Goal: Task Accomplishment & Management: Manage account settings

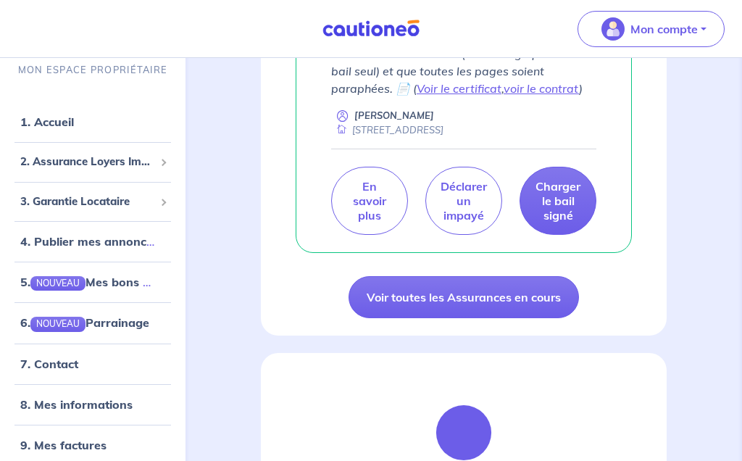
scroll to position [728, 0]
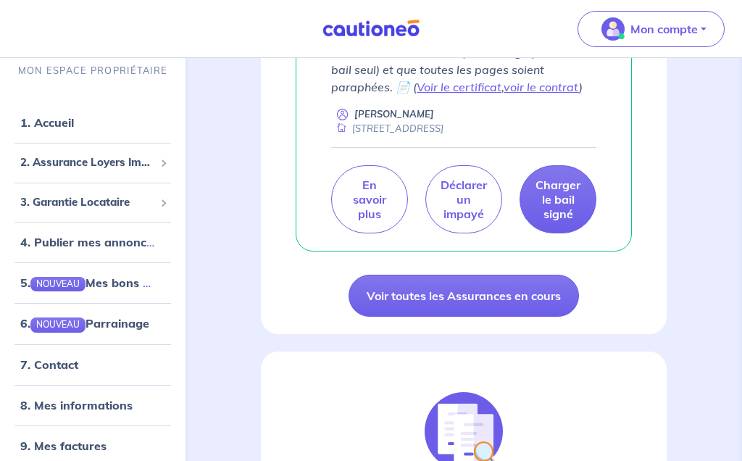
click at [92, 452] on link "9. Mes factures" at bounding box center [63, 445] width 86 height 14
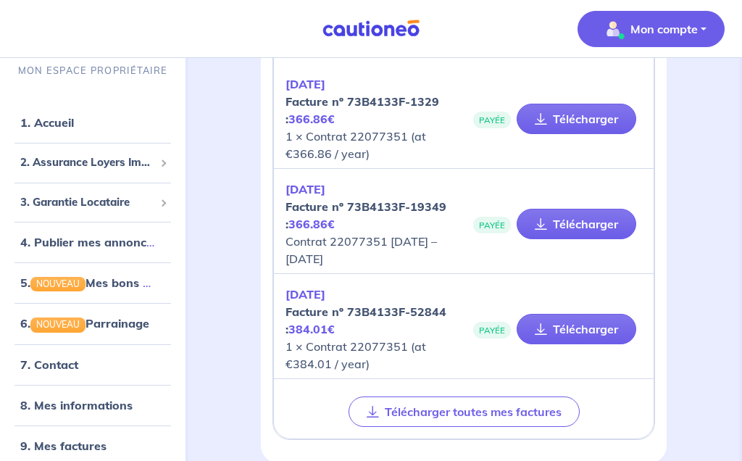
scroll to position [176, 0]
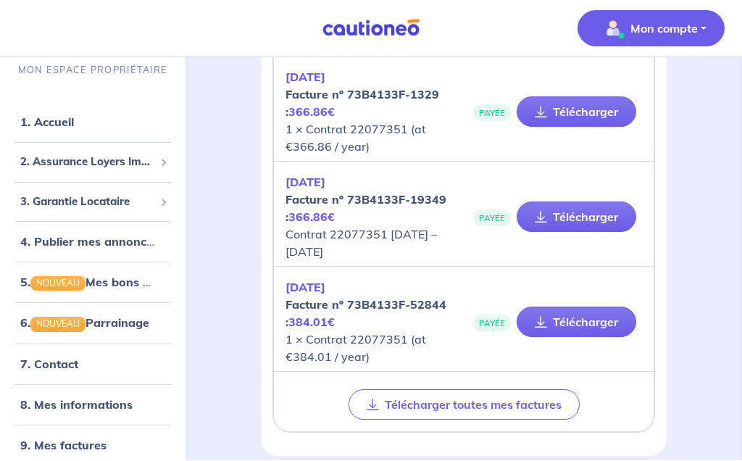
click at [61, 130] on link "1. Accueil" at bounding box center [47, 122] width 54 height 14
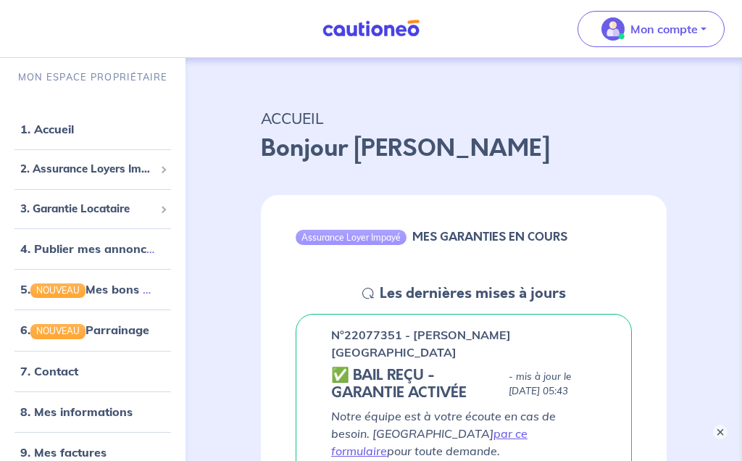
click at [716, 439] on button "×" at bounding box center [720, 432] width 14 height 14
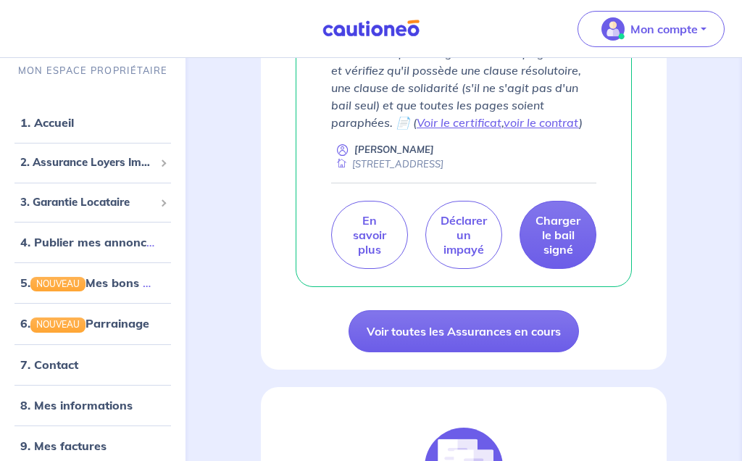
scroll to position [726, 0]
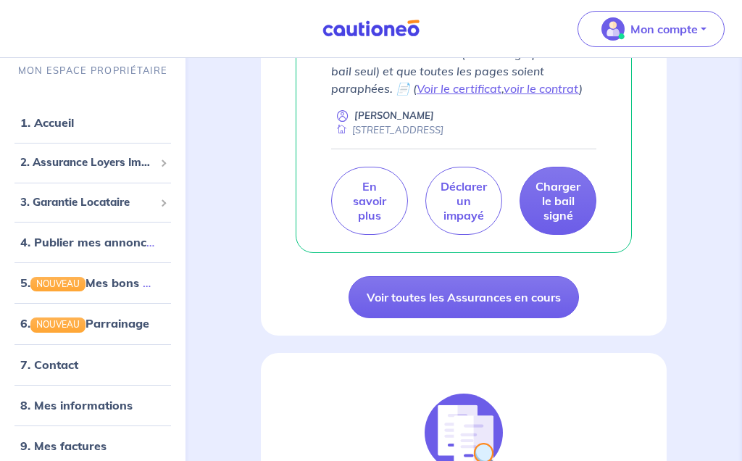
click at [84, 412] on link "8. Mes informations" at bounding box center [76, 404] width 112 height 14
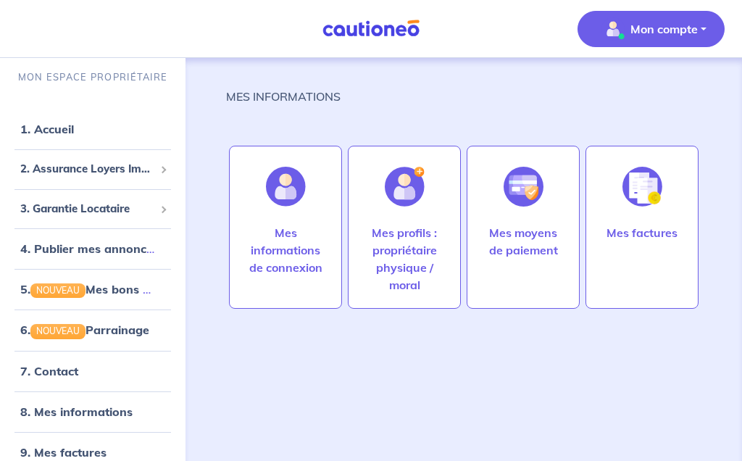
click at [399, 252] on p "Mes profils : propriétaire physique / moral" at bounding box center [404, 259] width 83 height 70
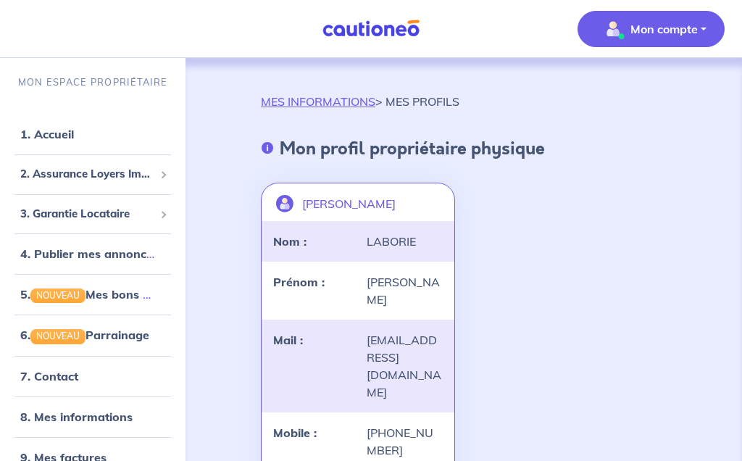
click at [83, 418] on link "8. Mes informations" at bounding box center [76, 417] width 112 height 14
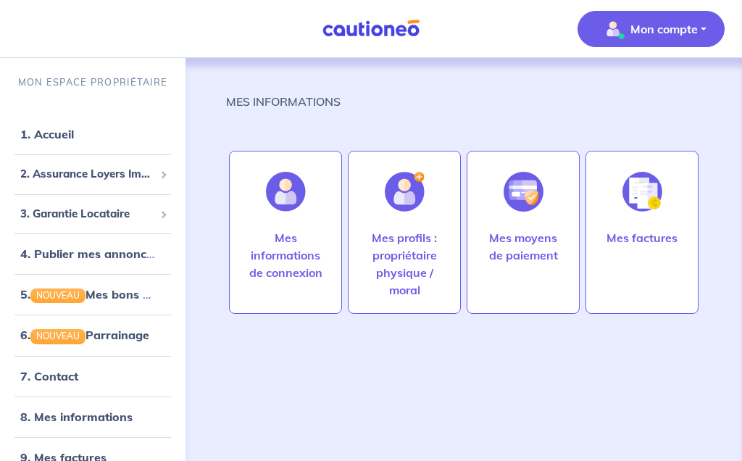
click at [634, 233] on p "Mes factures" at bounding box center [642, 237] width 71 height 17
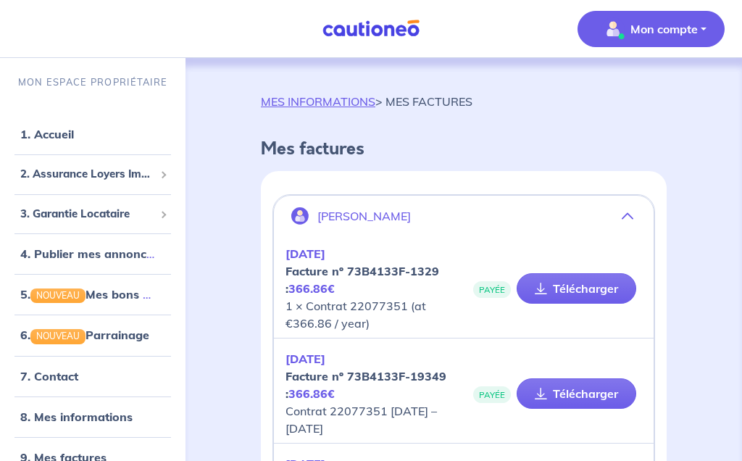
click at [62, 138] on link "1. Accueil" at bounding box center [47, 134] width 54 height 14
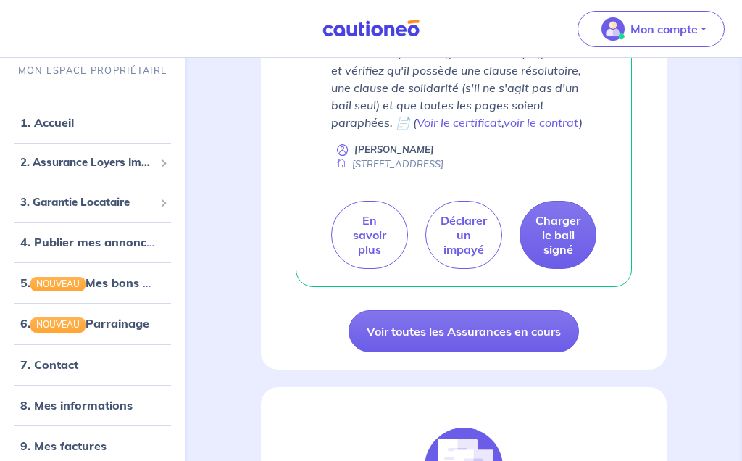
scroll to position [695, 0]
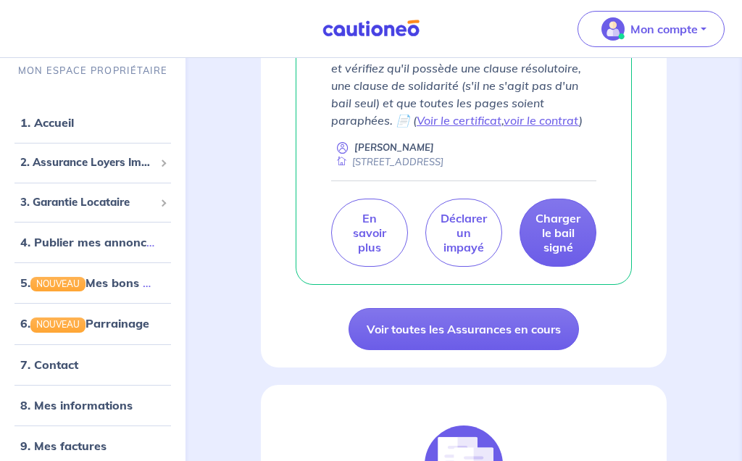
click at [380, 308] on link "Voir toutes les Assurances en cours" at bounding box center [464, 329] width 231 height 42
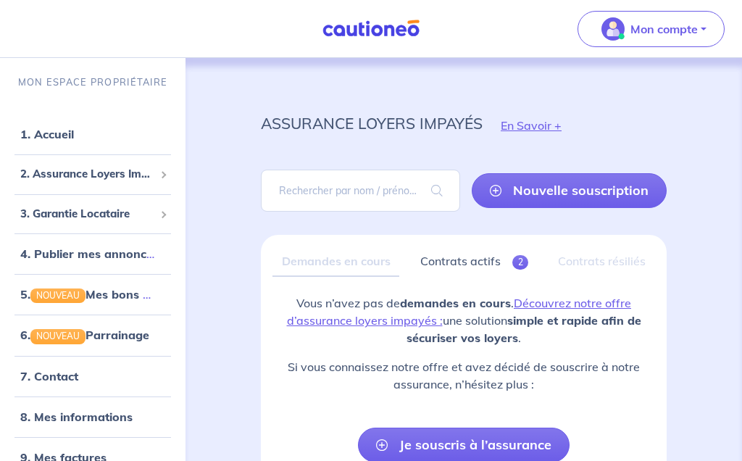
click at [690, 41] on button "Mon compte" at bounding box center [651, 29] width 147 height 36
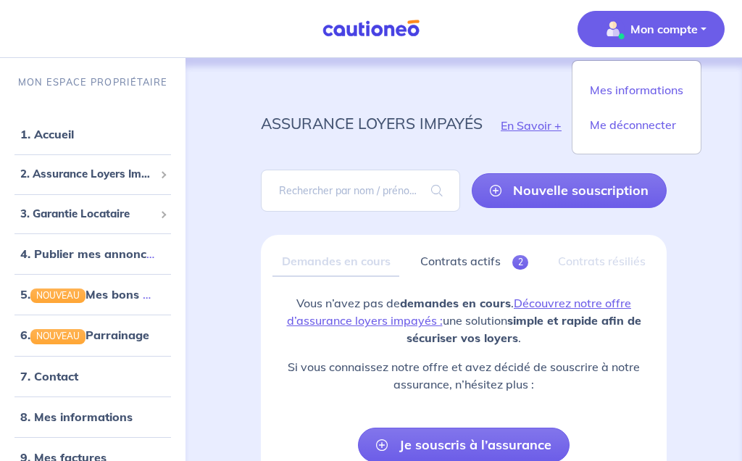
click at [637, 94] on link "Mes informations" at bounding box center [637, 89] width 117 height 23
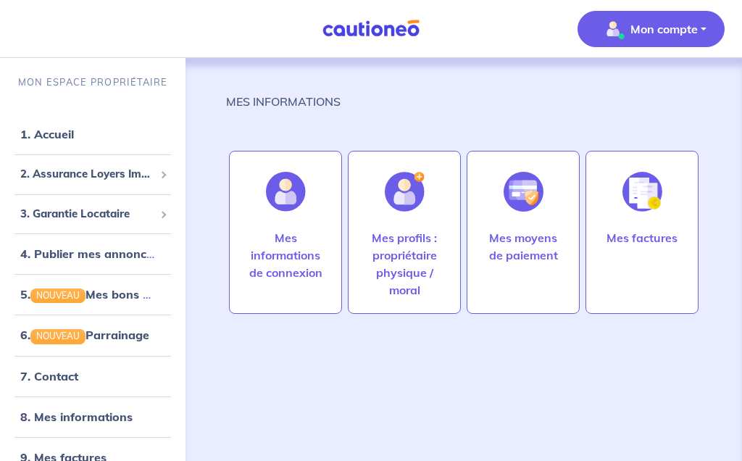
click at [632, 233] on p "Mes factures" at bounding box center [642, 237] width 71 height 17
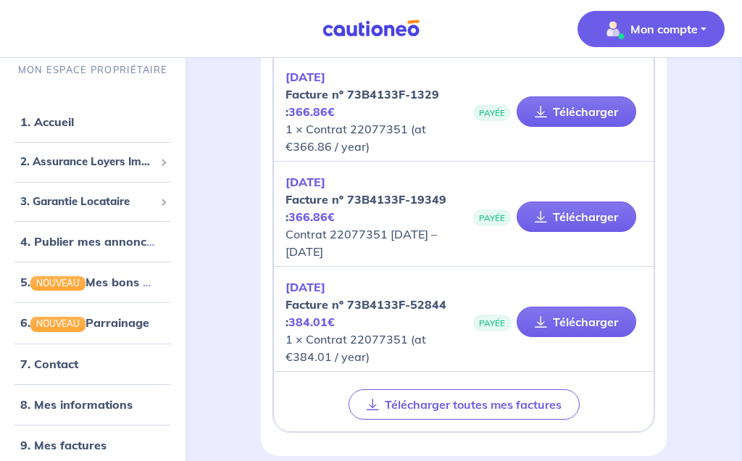
scroll to position [176, 0]
click at [61, 371] on link "7. Contact" at bounding box center [49, 364] width 58 height 14
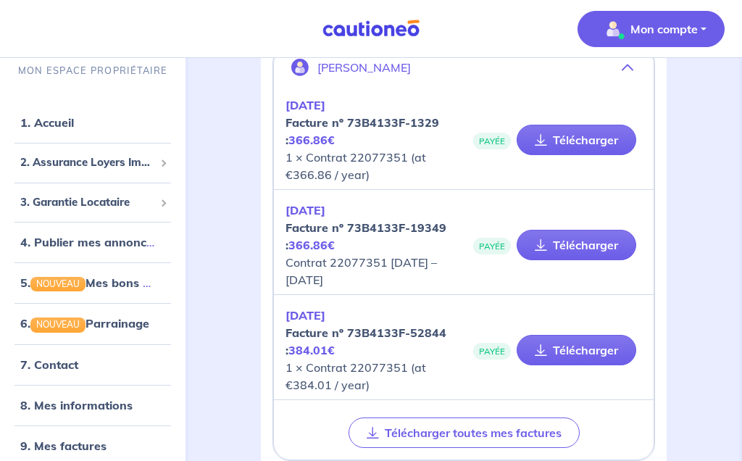
scroll to position [147, 0]
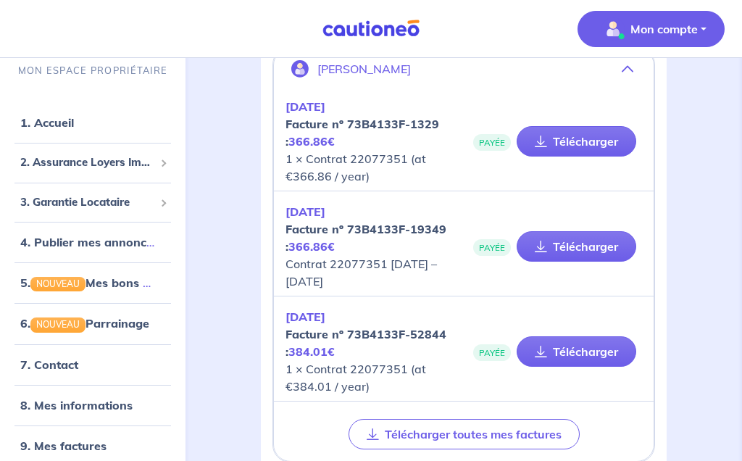
click at [67, 130] on link "1. Accueil" at bounding box center [47, 122] width 54 height 14
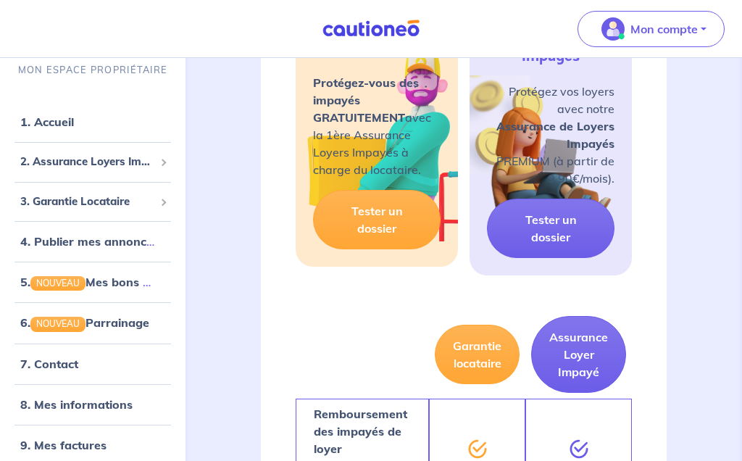
scroll to position [1253, 0]
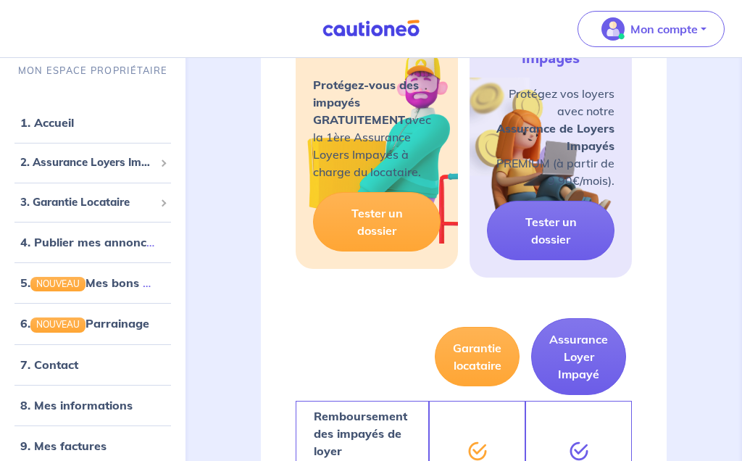
click at [128, 290] on link "5. NOUVEAU Mes bons plans" at bounding box center [96, 282] width 153 height 14
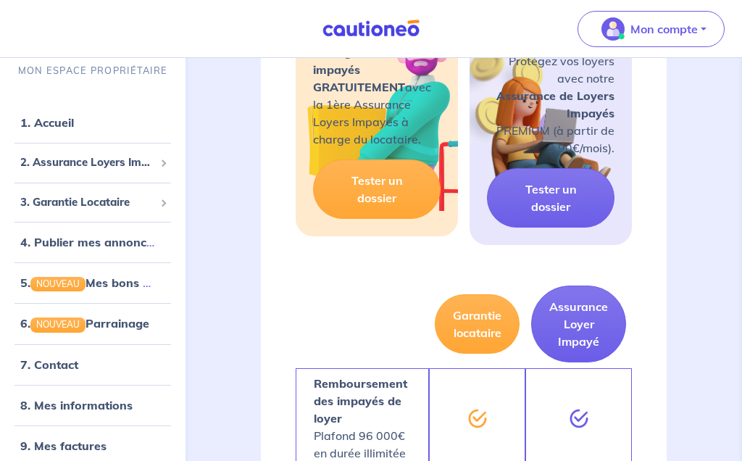
click at [53, 130] on link "1. Accueil" at bounding box center [47, 122] width 54 height 14
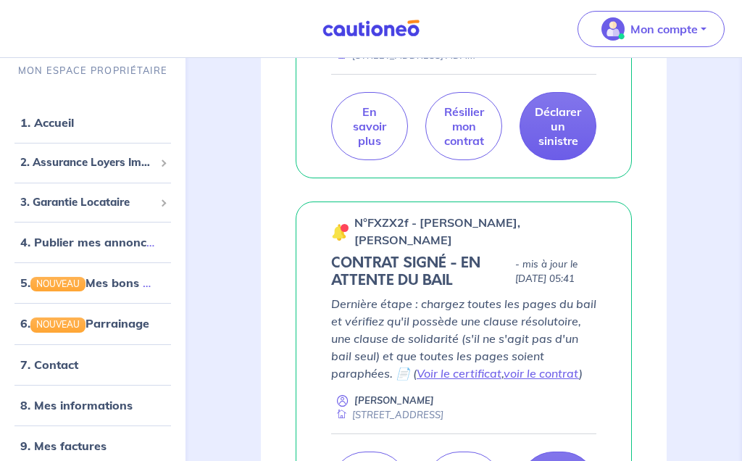
scroll to position [453, 0]
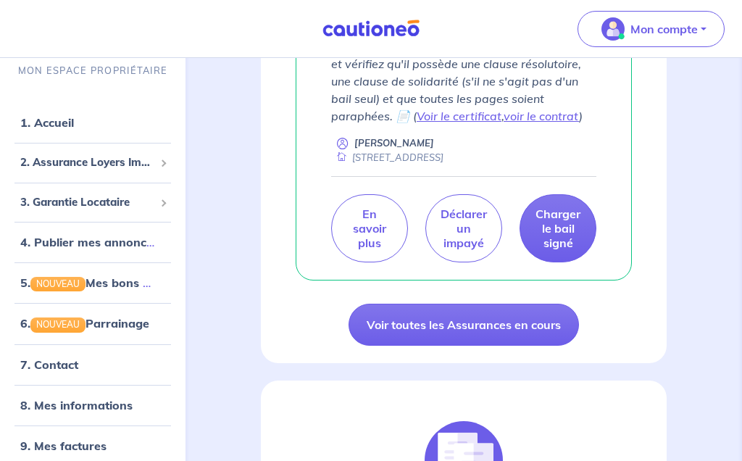
click at [393, 304] on link "Voir toutes les Assurances en cours" at bounding box center [464, 325] width 231 height 42
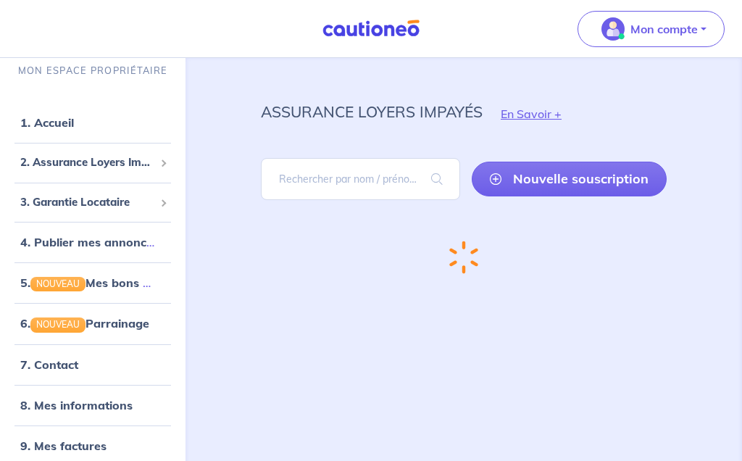
scroll to position [5, 0]
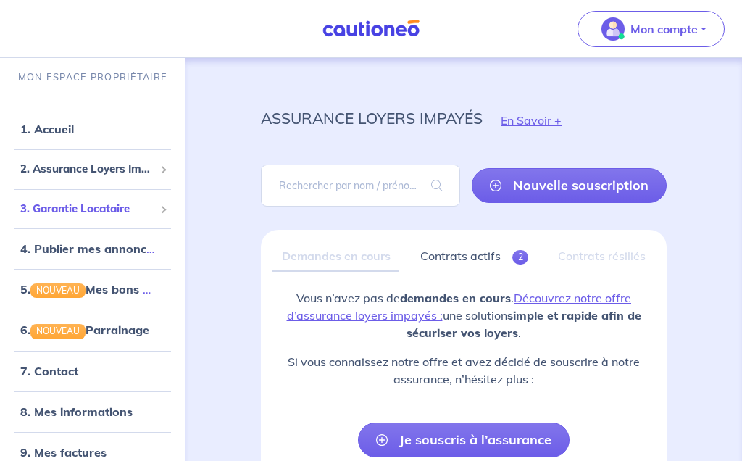
click at [101, 216] on div "3. Garantie Locataire" at bounding box center [93, 209] width 174 height 28
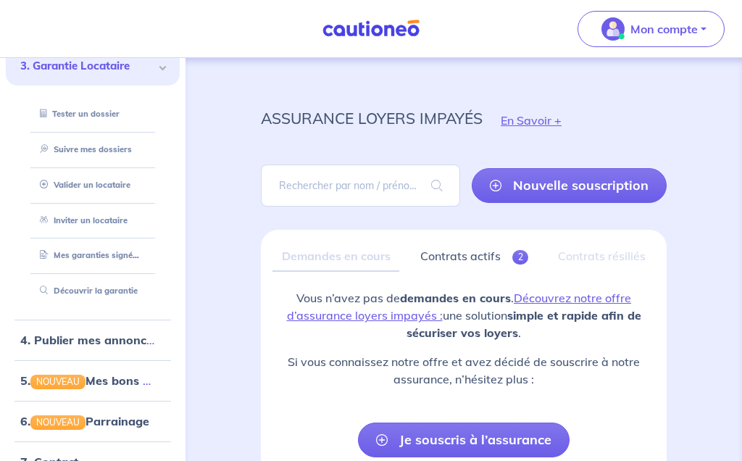
scroll to position [144, 0]
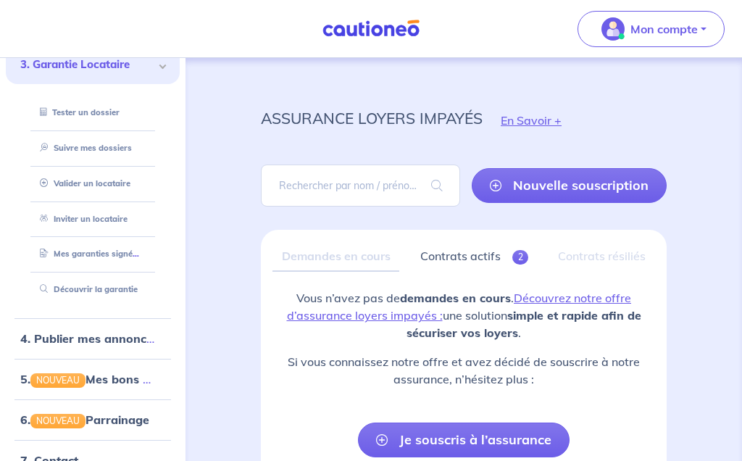
click at [127, 378] on link "5. NOUVEAU Mes bons plans" at bounding box center [96, 379] width 153 height 14
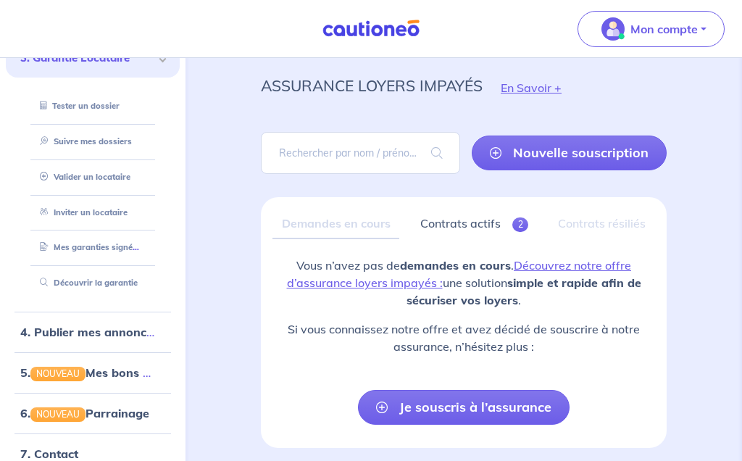
click at [705, 29] on button "Mon compte" at bounding box center [651, 29] width 147 height 36
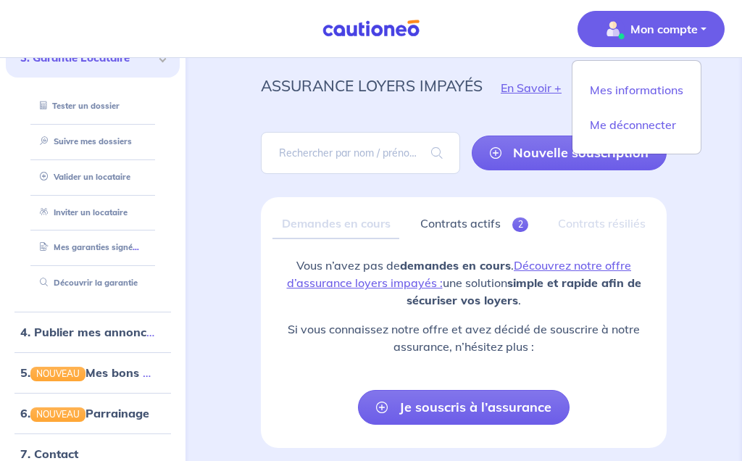
click at [656, 92] on link "Mes informations" at bounding box center [637, 89] width 117 height 23
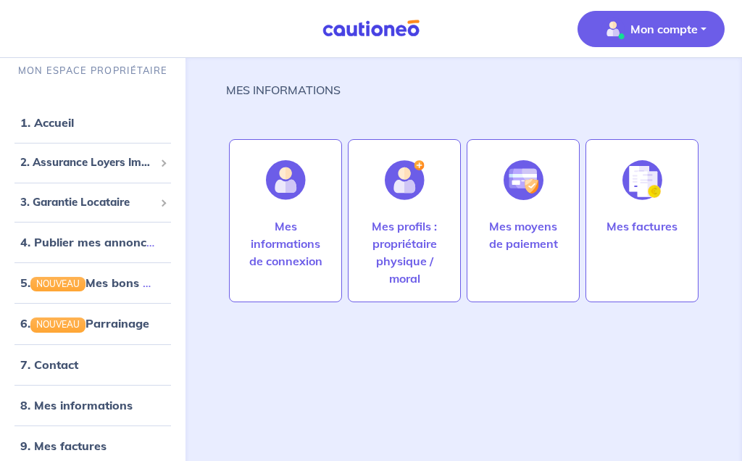
click at [514, 217] on p "Mes moyens de paiement" at bounding box center [523, 234] width 83 height 35
